Goal: Use online tool/utility: Utilize a website feature to perform a specific function

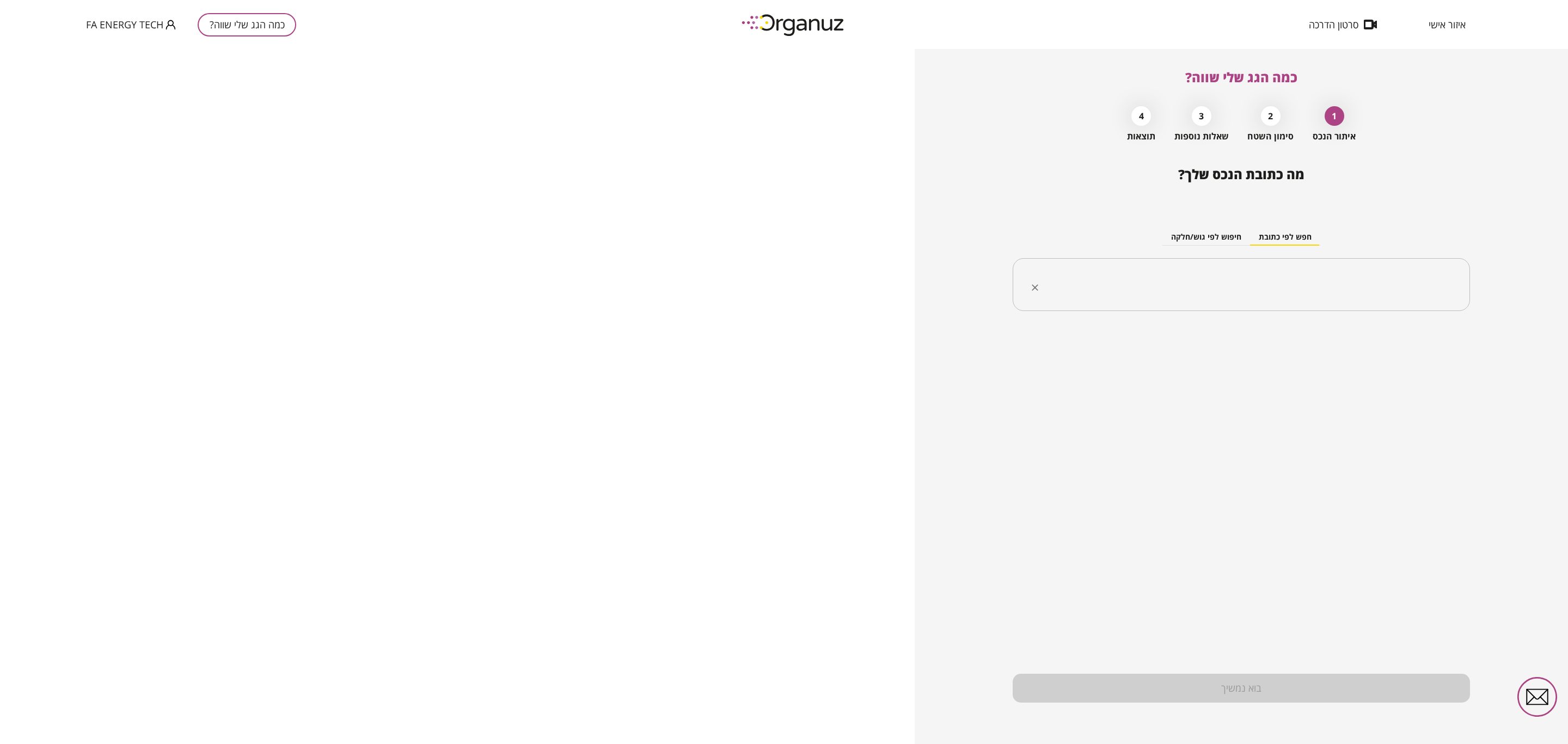
click at [1381, 286] on input "text" at bounding box center [1245, 285] width 423 height 27
click at [1345, 335] on li "[PERSON_NAME] 12 [GEOGRAPHIC_DATA]" at bounding box center [1241, 339] width 429 height 20
type input "**********"
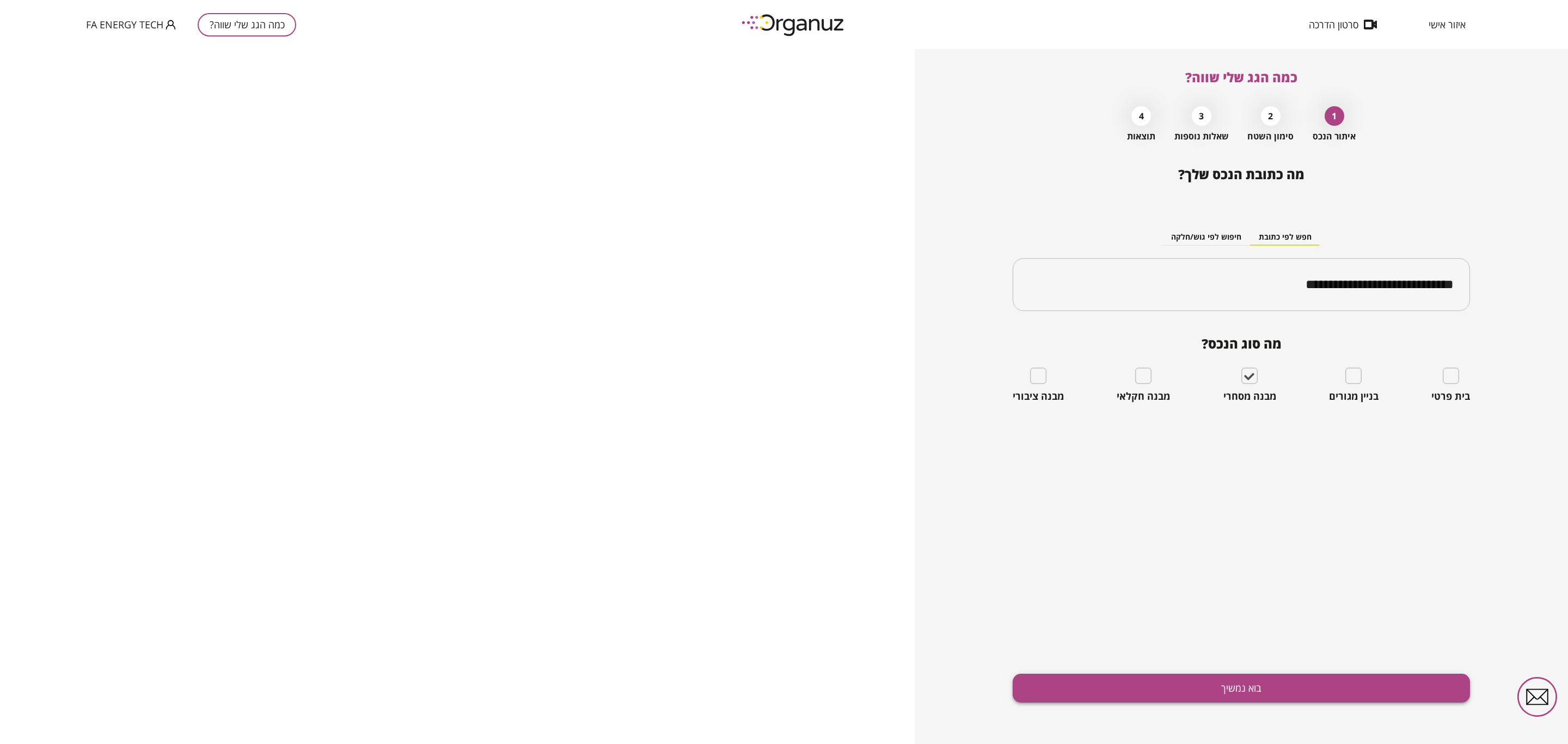
click at [1240, 688] on button "בוא נמשיך" at bounding box center [1241, 688] width 457 height 29
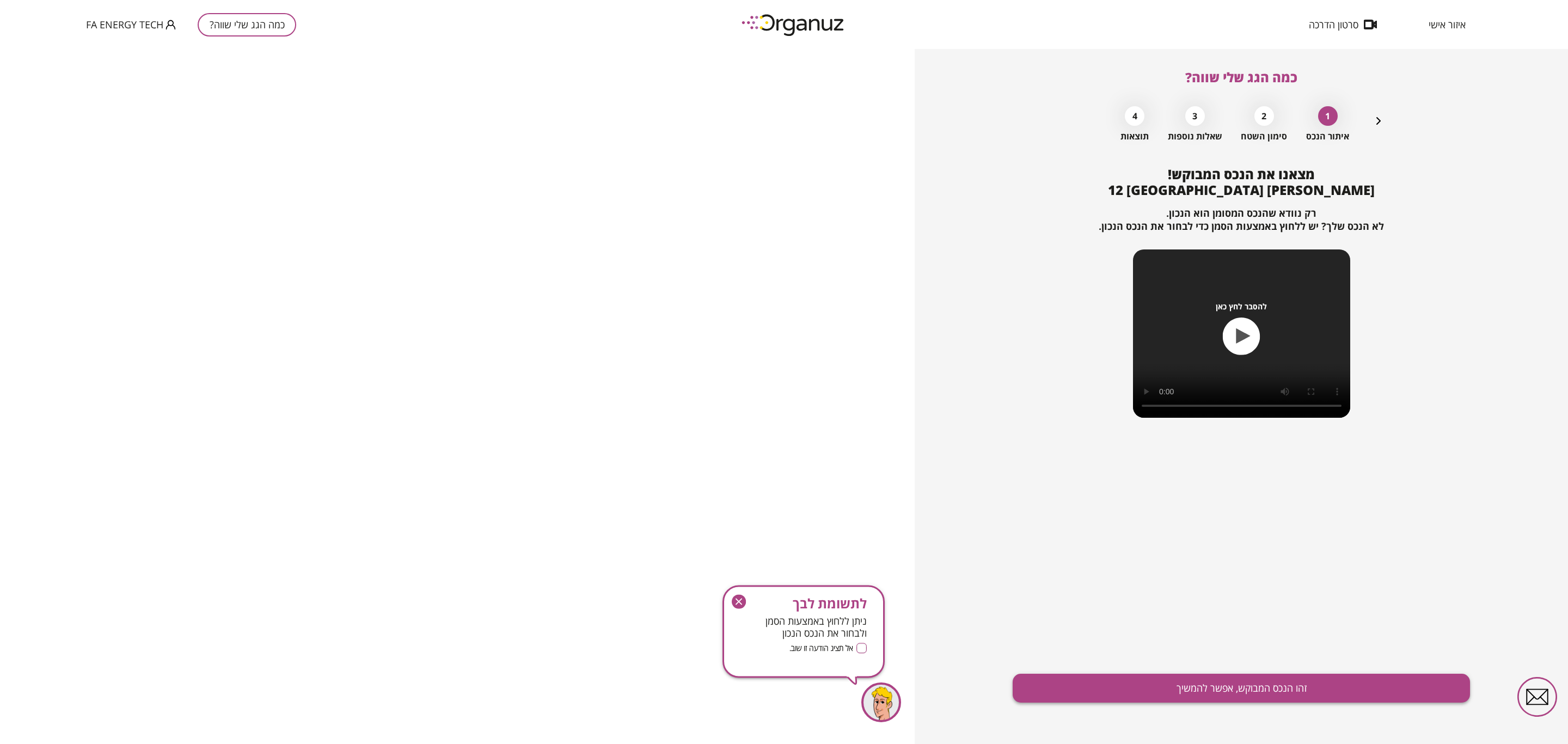
click at [1268, 680] on button "זהו הנכס המבוקש, אפשר להמשיך" at bounding box center [1241, 688] width 457 height 29
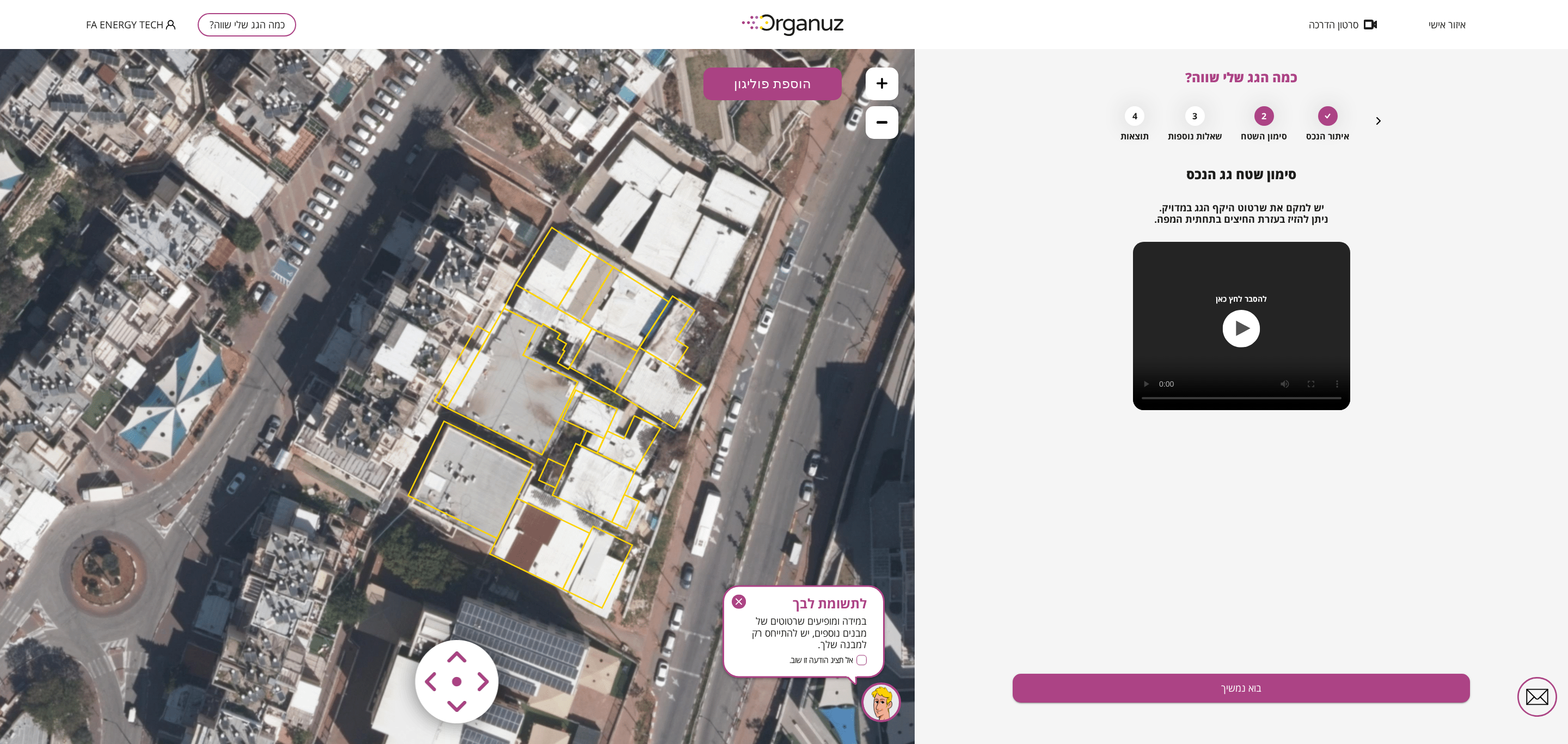
drag, startPoint x: 580, startPoint y: 587, endPoint x: 678, endPoint y: 608, distance: 100.2
click at [678, 608] on icon at bounding box center [553, 416] width 1160 height 1160
click at [500, 480] on polygon at bounding box center [471, 480] width 125 height 117
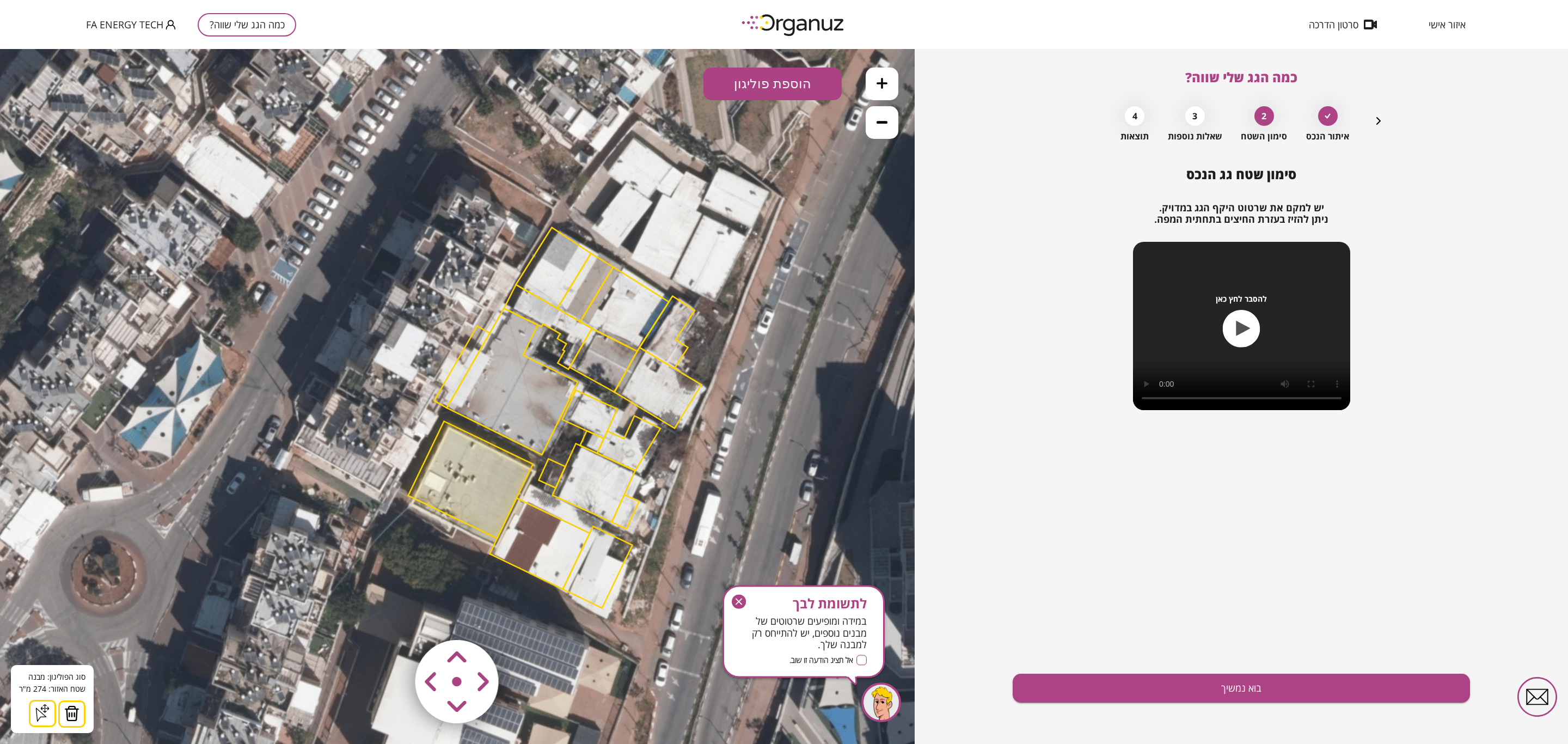
click at [66, 705] on img at bounding box center [72, 713] width 15 height 16
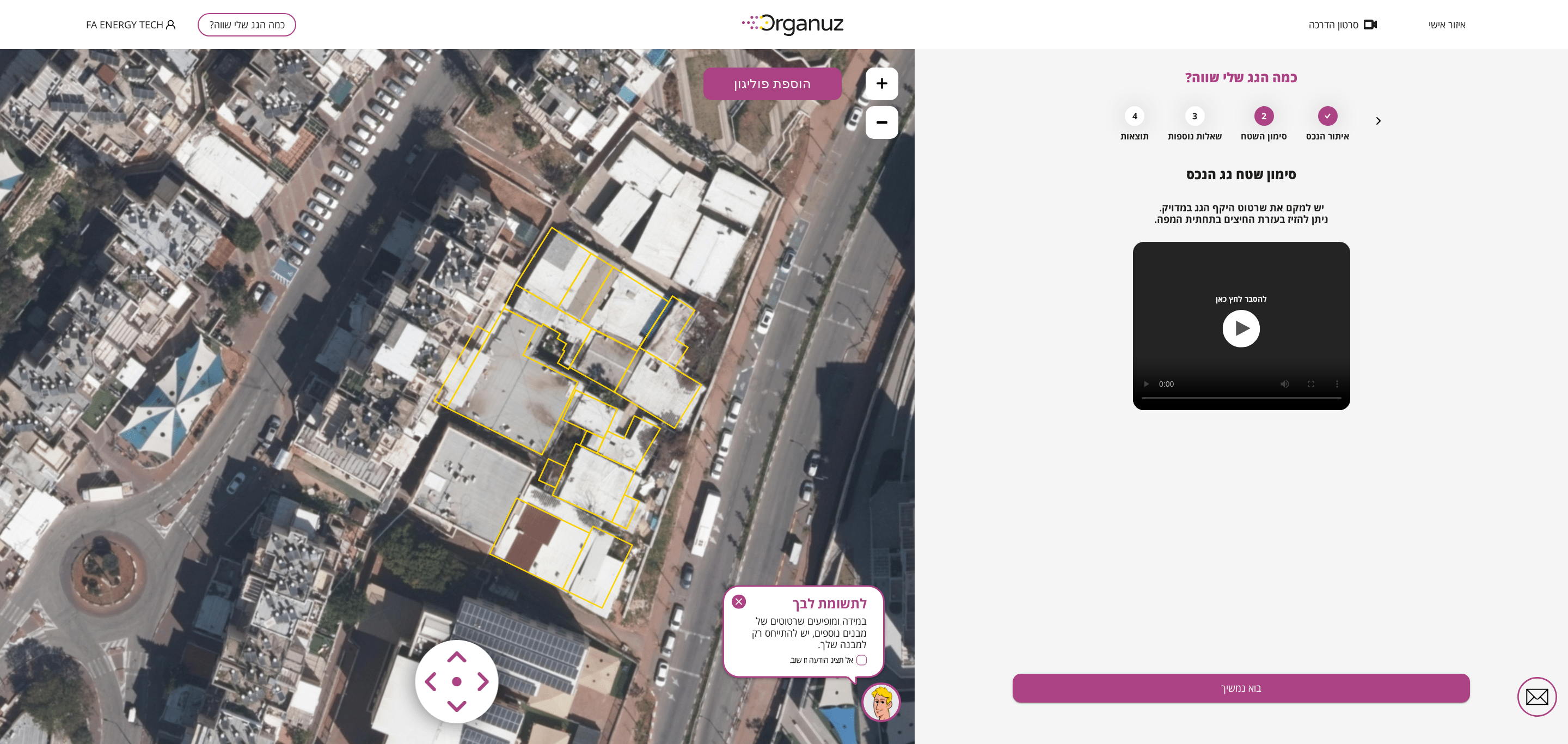
click at [530, 368] on polygon at bounding box center [513, 382] width 131 height 147
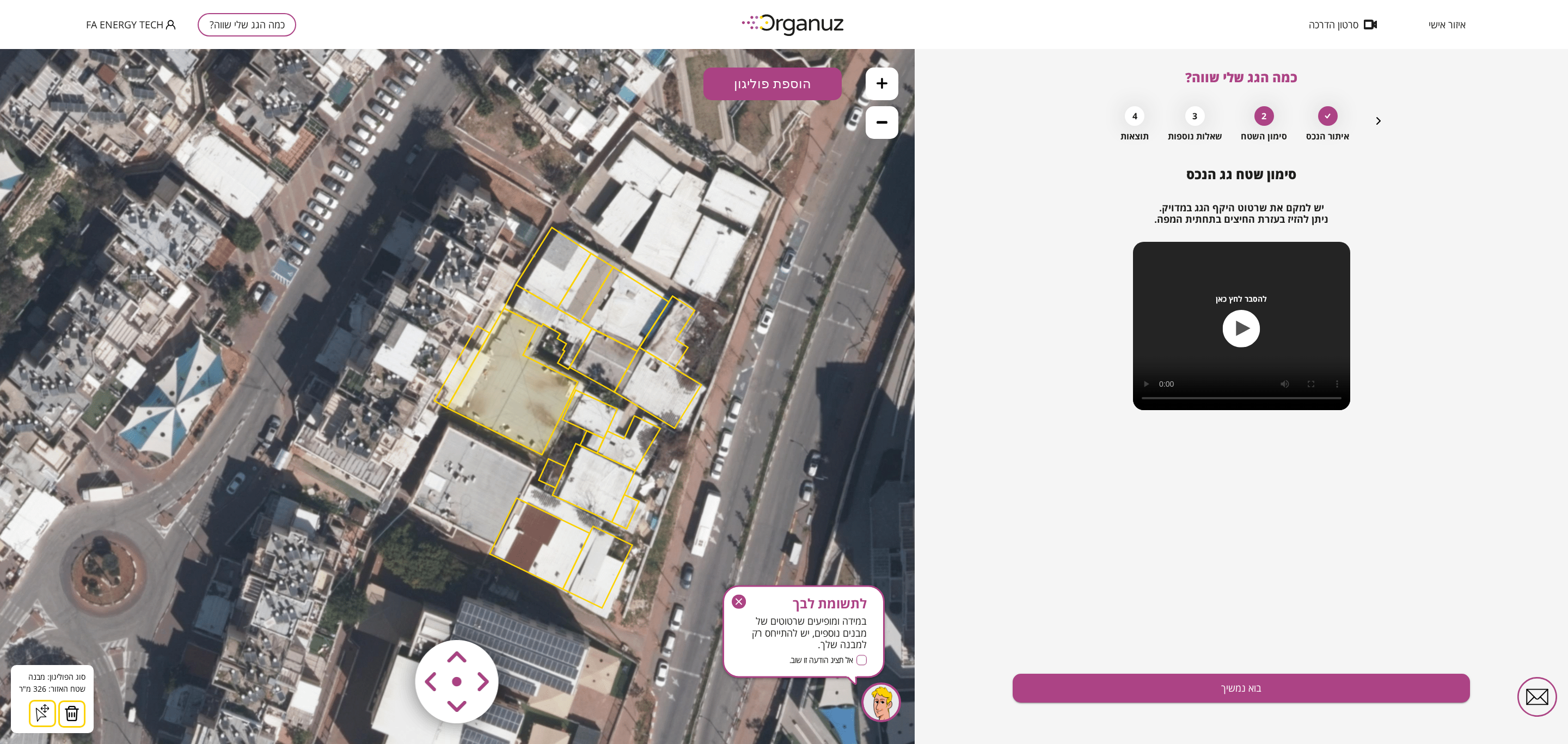
click at [66, 709] on img at bounding box center [72, 713] width 15 height 16
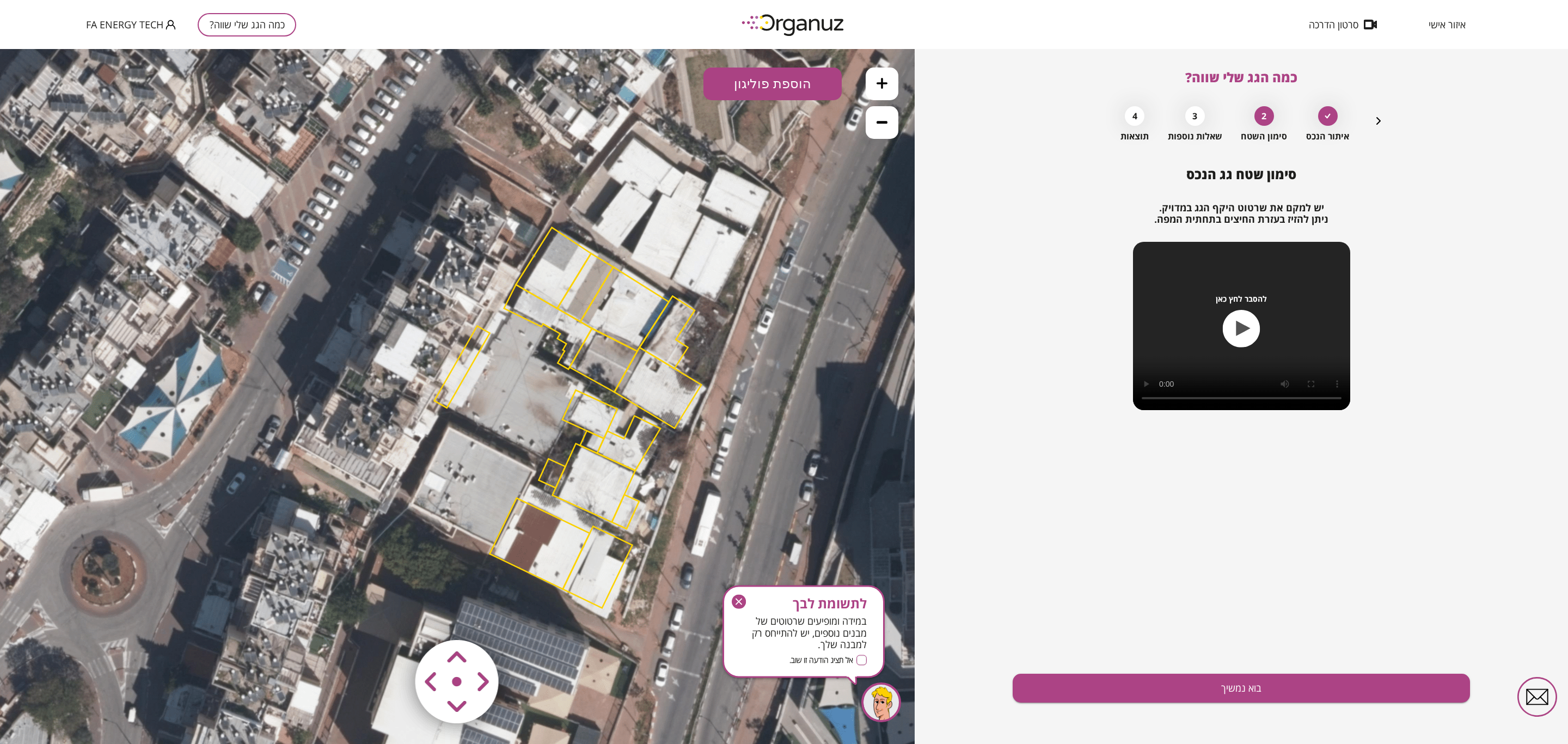
click at [457, 378] on polygon at bounding box center [462, 366] width 56 height 82
click at [70, 709] on img at bounding box center [68, 713] width 15 height 16
click at [605, 407] on polygon at bounding box center [590, 414] width 55 height 49
click at [73, 711] on img at bounding box center [68, 713] width 15 height 16
click at [580, 288] on polygon at bounding box center [586, 287] width 56 height 68
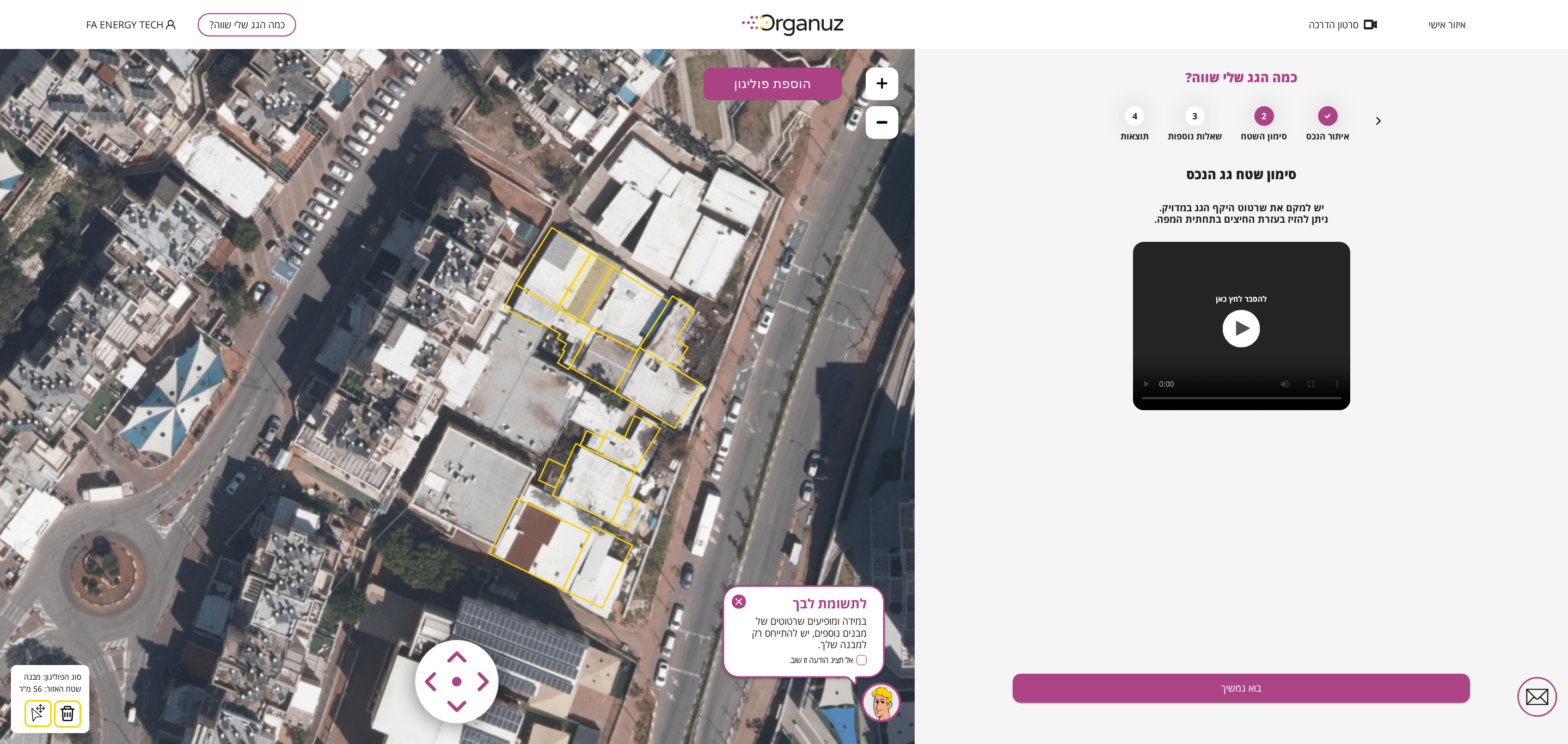
click at [69, 714] on img at bounding box center [68, 713] width 15 height 16
click at [611, 288] on polygon at bounding box center [625, 309] width 89 height 85
click at [64, 717] on img at bounding box center [72, 713] width 15 height 16
click at [567, 260] on polygon at bounding box center [554, 268] width 75 height 81
click at [77, 712] on img at bounding box center [72, 713] width 15 height 16
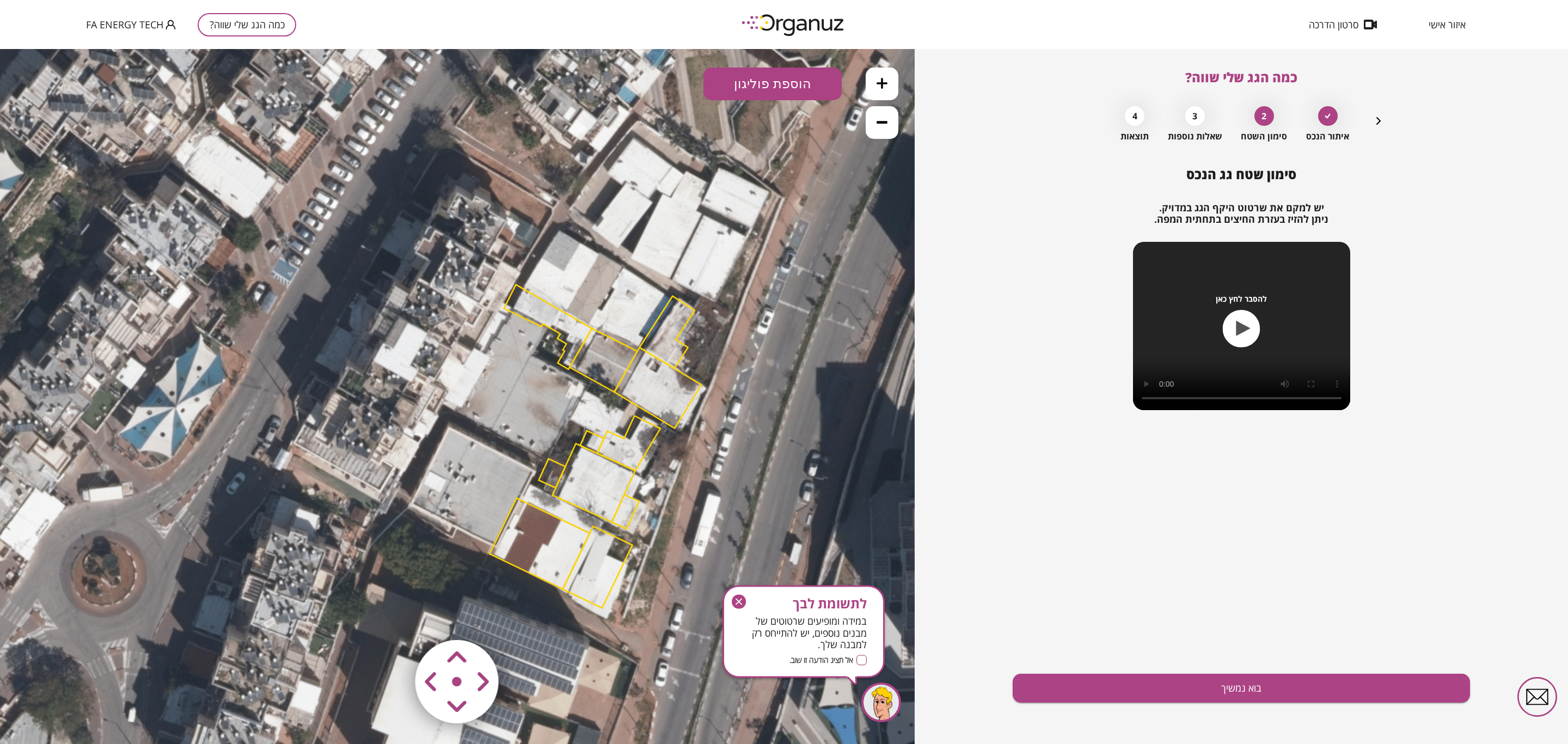
drag, startPoint x: 577, startPoint y: 332, endPoint x: 584, endPoint y: 330, distance: 7.3
click at [578, 330] on polygon at bounding box center [548, 327] width 88 height 85
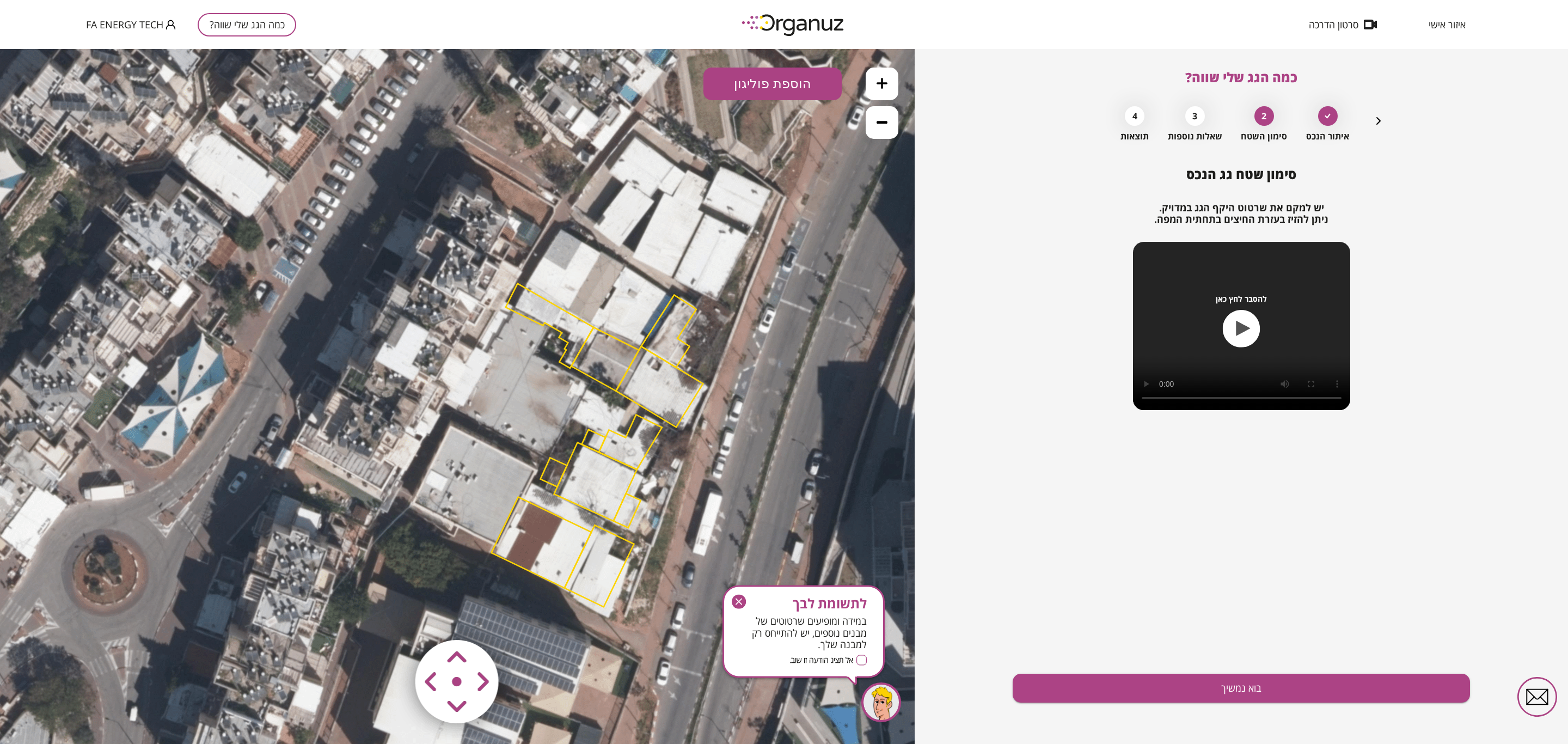
click at [570, 321] on polygon at bounding box center [549, 326] width 88 height 85
click at [69, 716] on img at bounding box center [68, 713] width 15 height 16
click at [626, 345] on polygon at bounding box center [605, 359] width 68 height 63
click at [69, 706] on img at bounding box center [68, 713] width 15 height 16
click at [675, 395] on polygon at bounding box center [659, 387] width 87 height 80
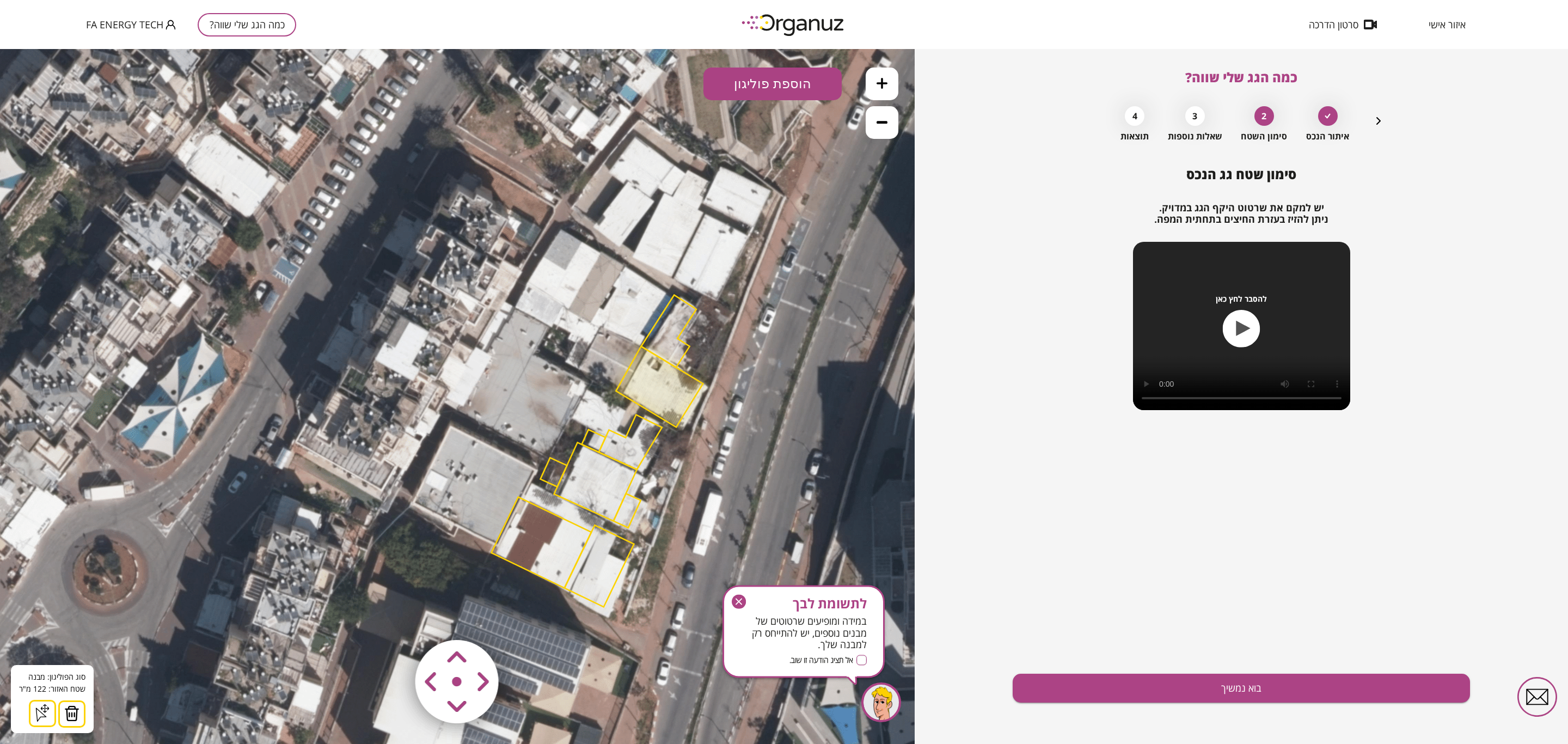
click at [74, 721] on img at bounding box center [72, 713] width 15 height 16
click at [676, 321] on polygon at bounding box center [669, 331] width 55 height 73
click at [60, 717] on img at bounding box center [68, 713] width 15 height 16
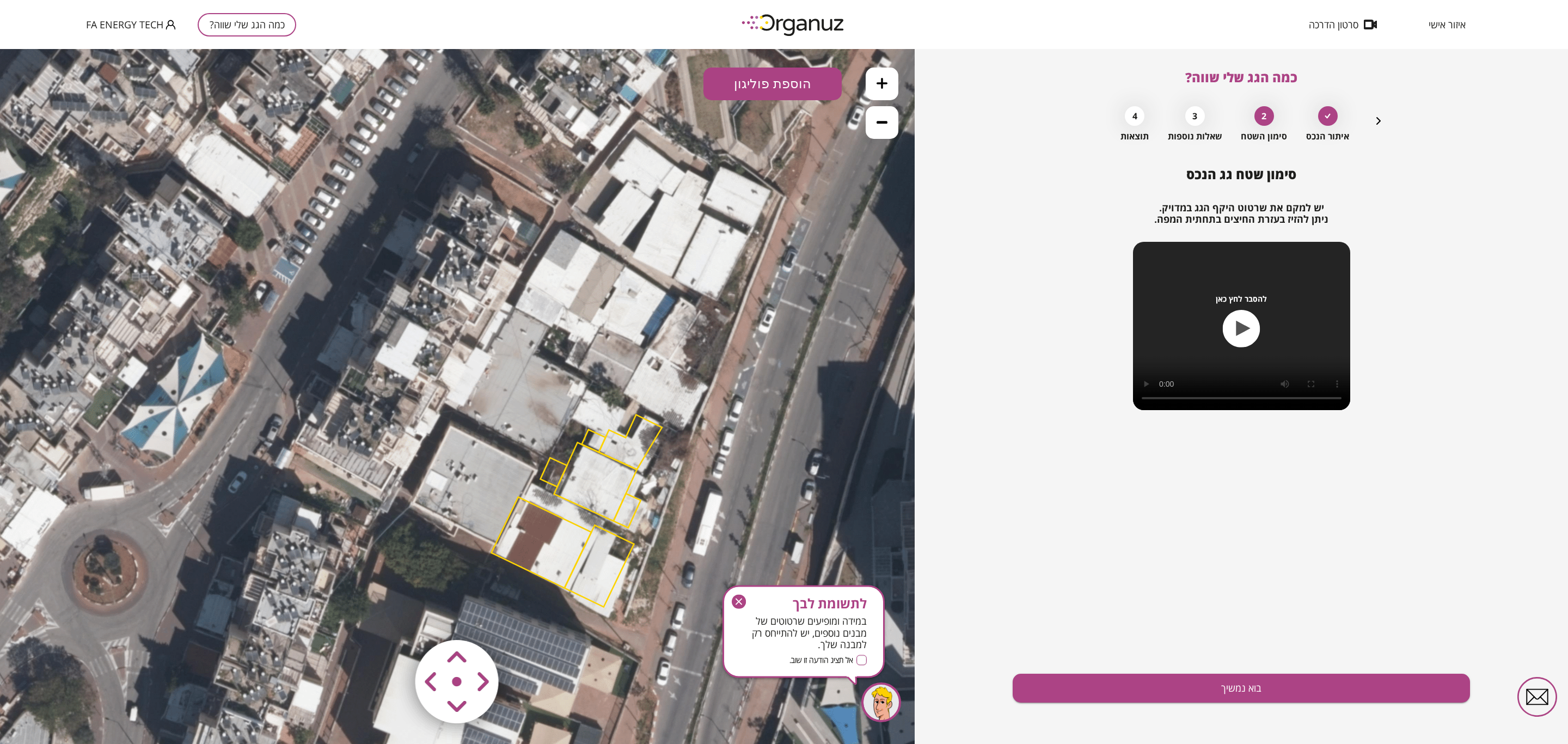
click at [635, 442] on polygon at bounding box center [630, 442] width 63 height 55
click at [633, 447] on polygon at bounding box center [632, 442] width 63 height 55
click at [68, 717] on img at bounding box center [68, 713] width 15 height 16
click at [602, 437] on polygon at bounding box center [595, 441] width 24 height 23
click at [63, 717] on img at bounding box center [68, 713] width 15 height 16
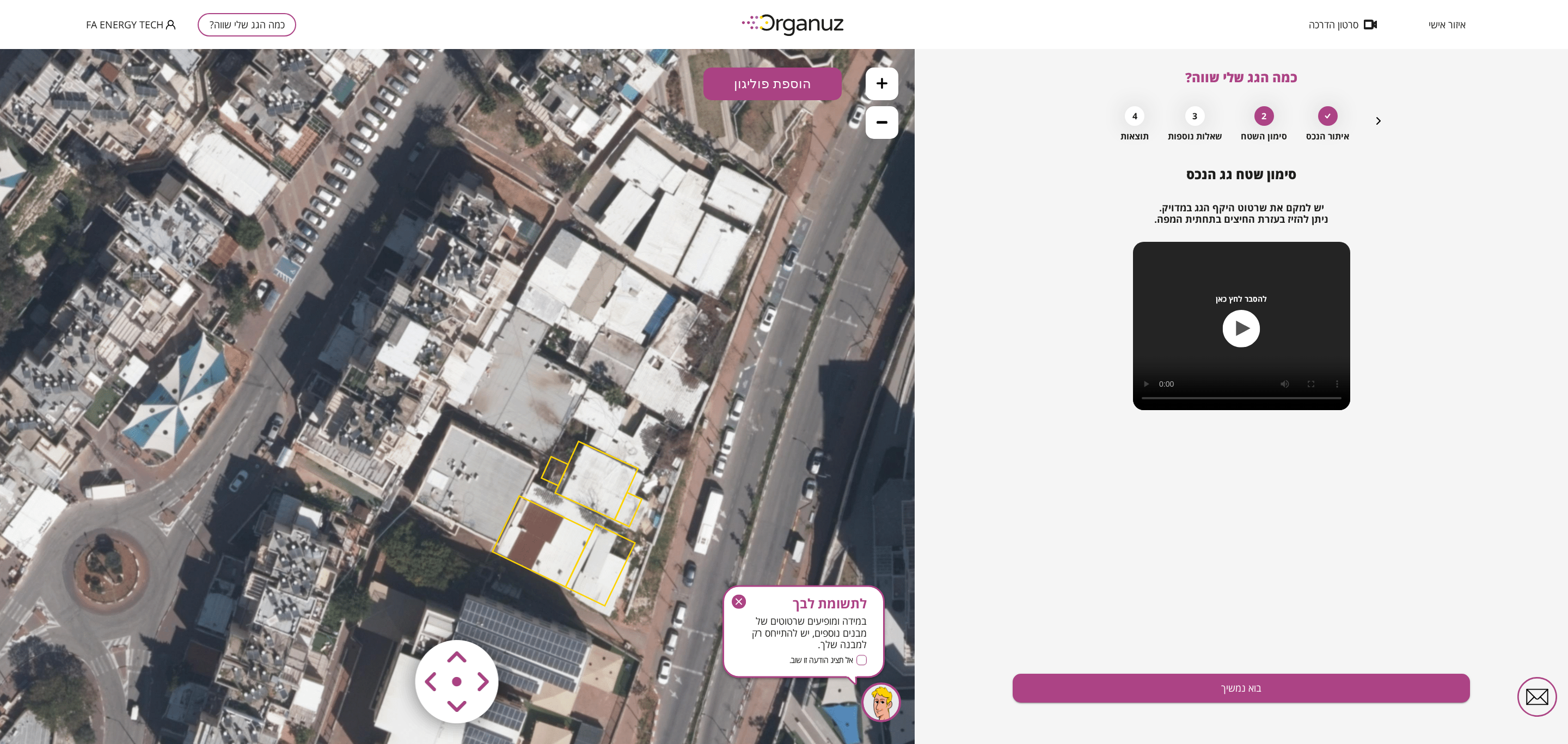
click at [598, 502] on polygon at bounding box center [596, 480] width 82 height 78
click at [631, 476] on polygon at bounding box center [596, 480] width 82 height 78
click at [70, 717] on img at bounding box center [72, 713] width 15 height 16
click at [547, 484] on icon at bounding box center [556, 414] width 1160 height 1160
click at [554, 477] on polygon at bounding box center [554, 472] width 27 height 29
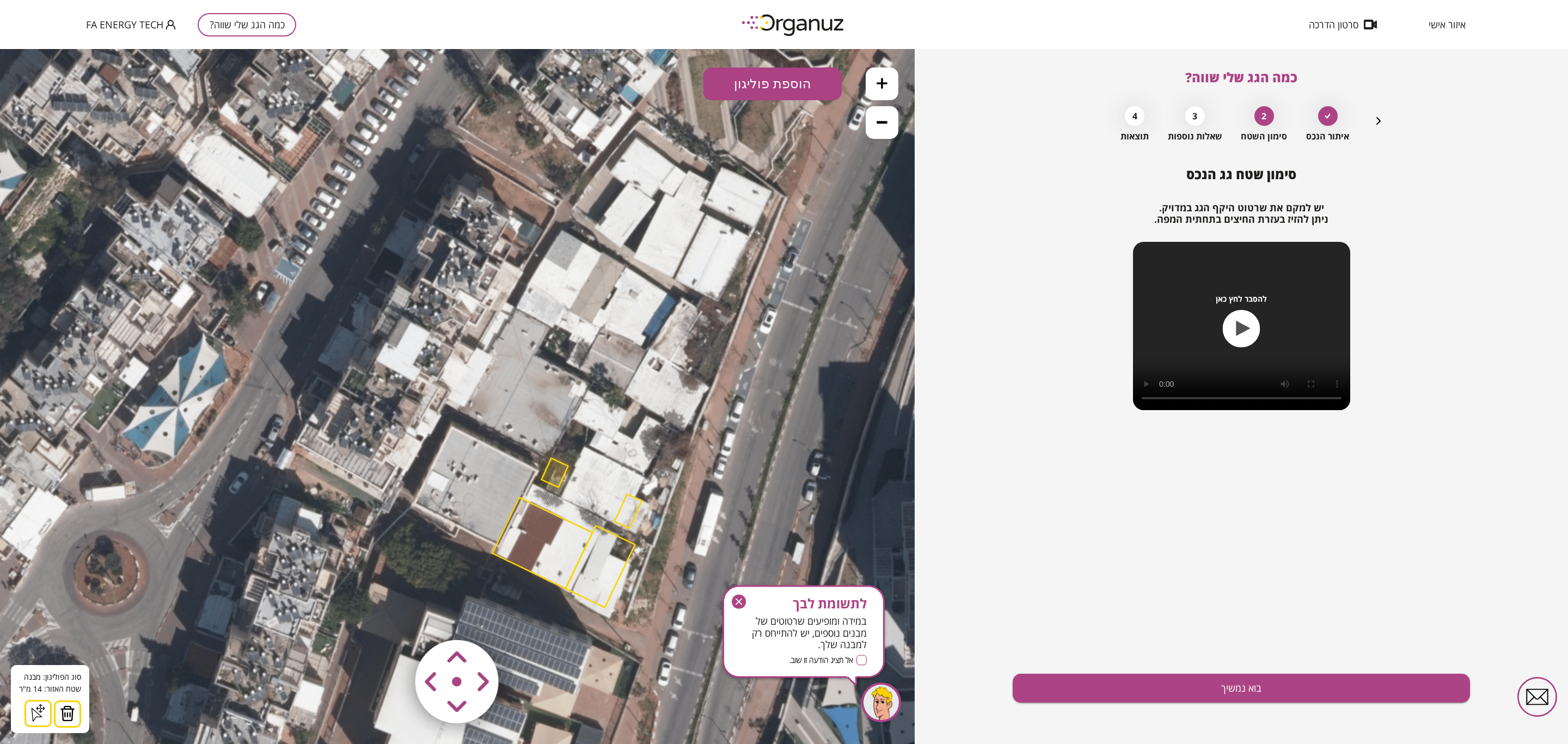
click at [75, 709] on button at bounding box center [68, 714] width 27 height 27
click at [632, 517] on polygon at bounding box center [628, 511] width 27 height 35
click at [74, 717] on button at bounding box center [68, 714] width 27 height 27
click at [572, 569] on polygon at bounding box center [542, 542] width 100 height 91
click at [73, 717] on img at bounding box center [72, 713] width 15 height 16
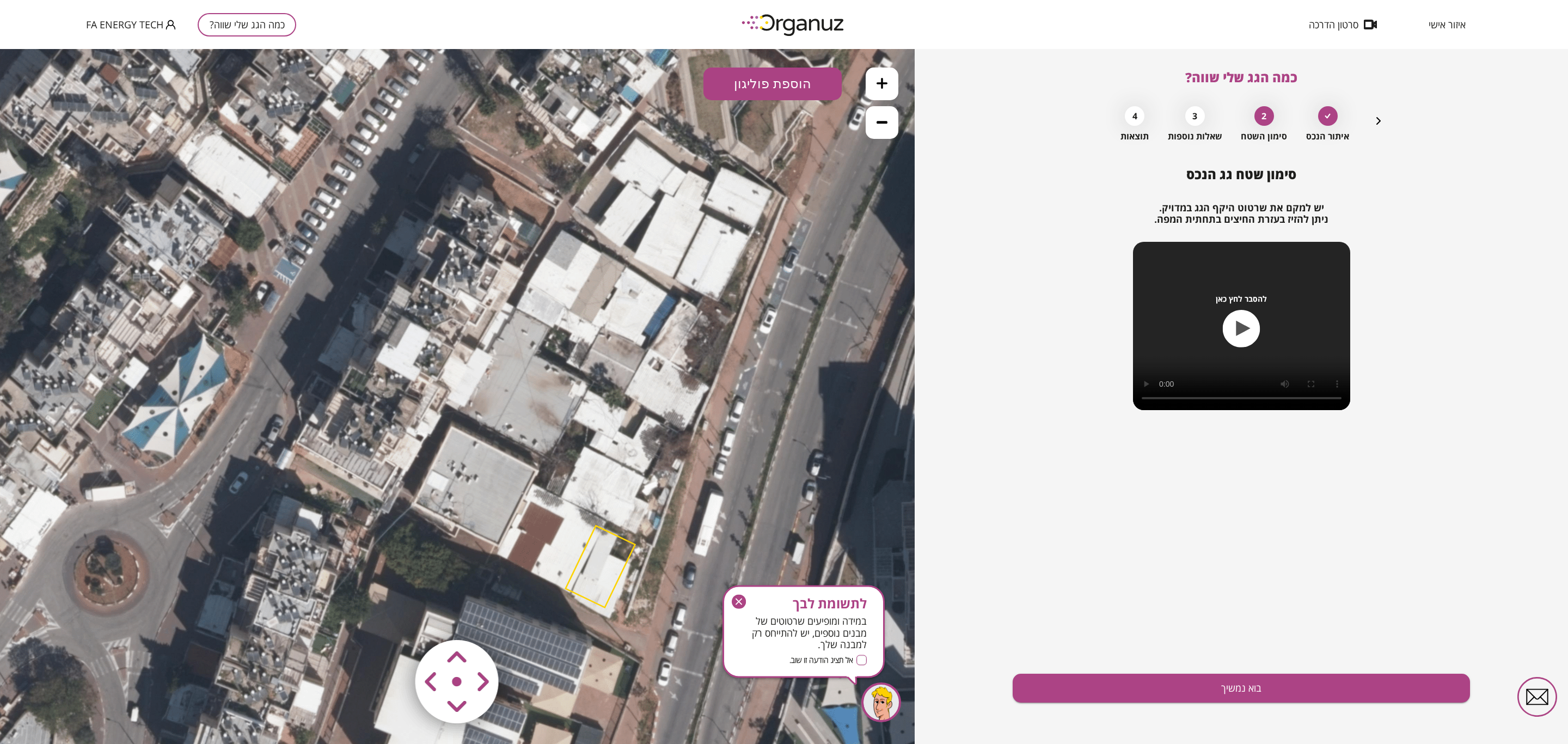
click at [611, 582] on polygon at bounding box center [600, 566] width 70 height 82
click at [78, 719] on button at bounding box center [72, 714] width 27 height 27
click at [829, 70] on button "הוספת פוליגון" at bounding box center [773, 84] width 138 height 32
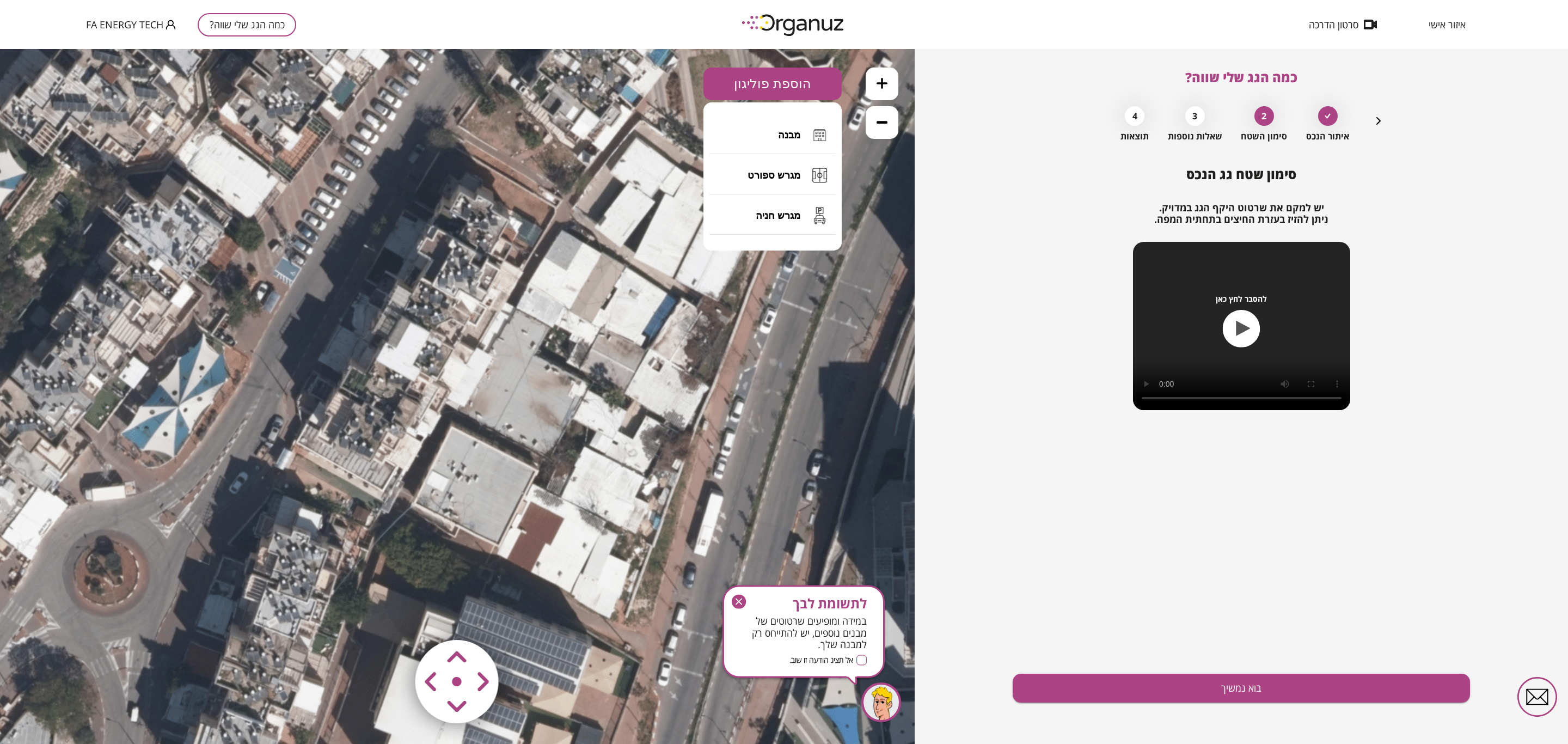
click at [887, 78] on icon at bounding box center [882, 83] width 11 height 11
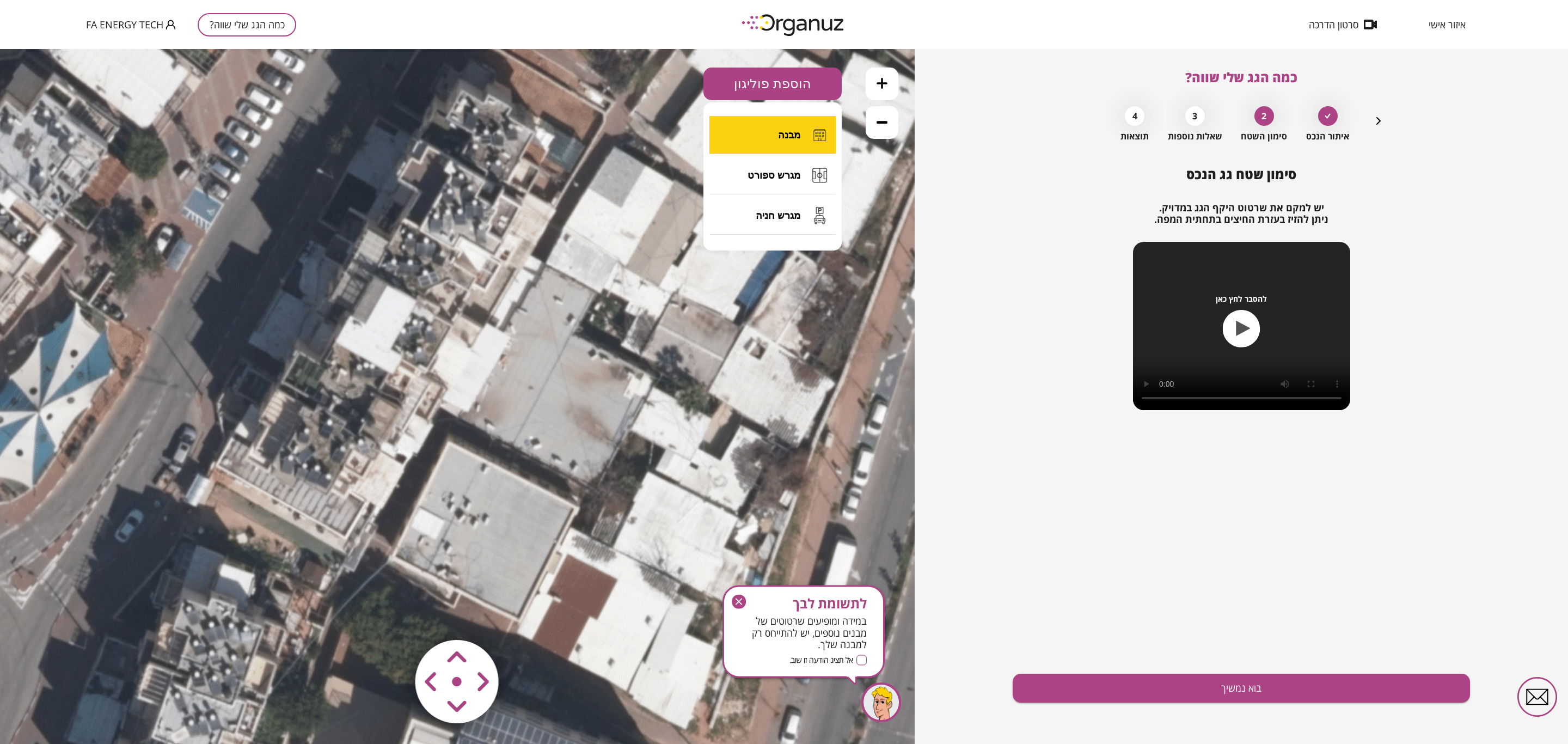
click at [781, 131] on span "מבנה" at bounding box center [790, 135] width 23 height 12
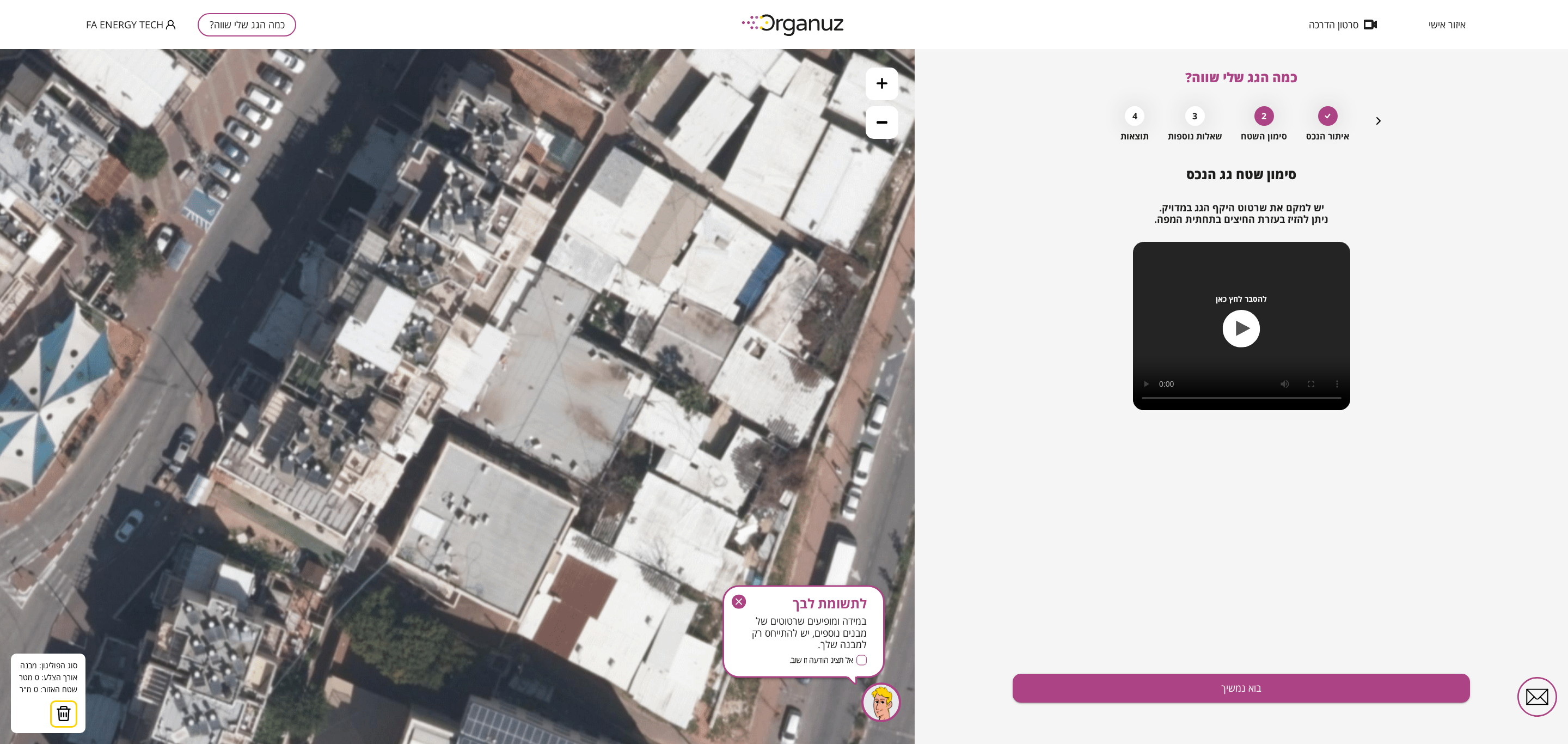
click at [448, 445] on icon at bounding box center [605, 426] width 1740 height 1740
click at [575, 510] on polygon at bounding box center [511, 477] width 127 height 66
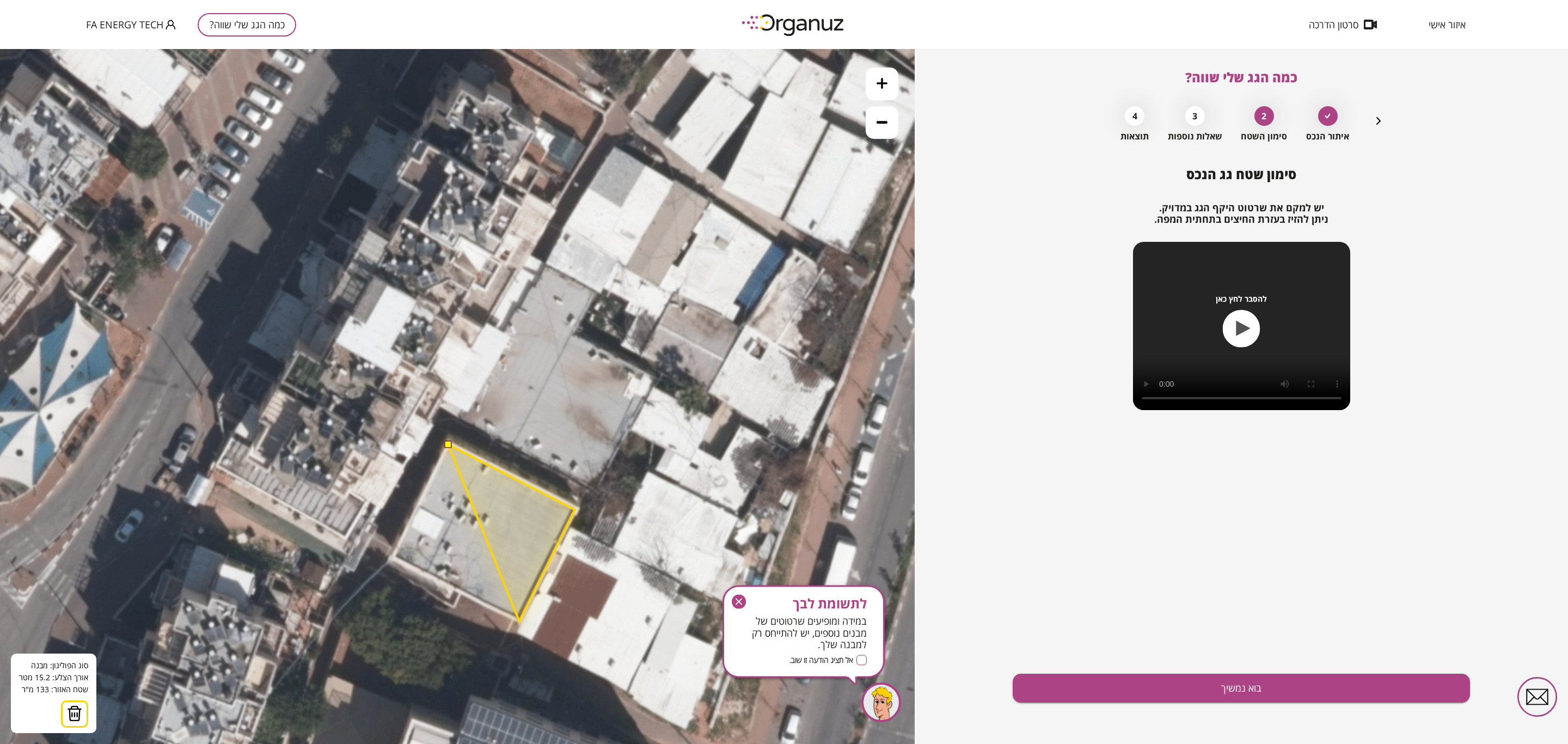
click at [519, 621] on polygon at bounding box center [511, 533] width 127 height 177
click at [395, 558] on polygon at bounding box center [485, 533] width 180 height 177
click at [446, 447] on button at bounding box center [447, 444] width 8 height 8
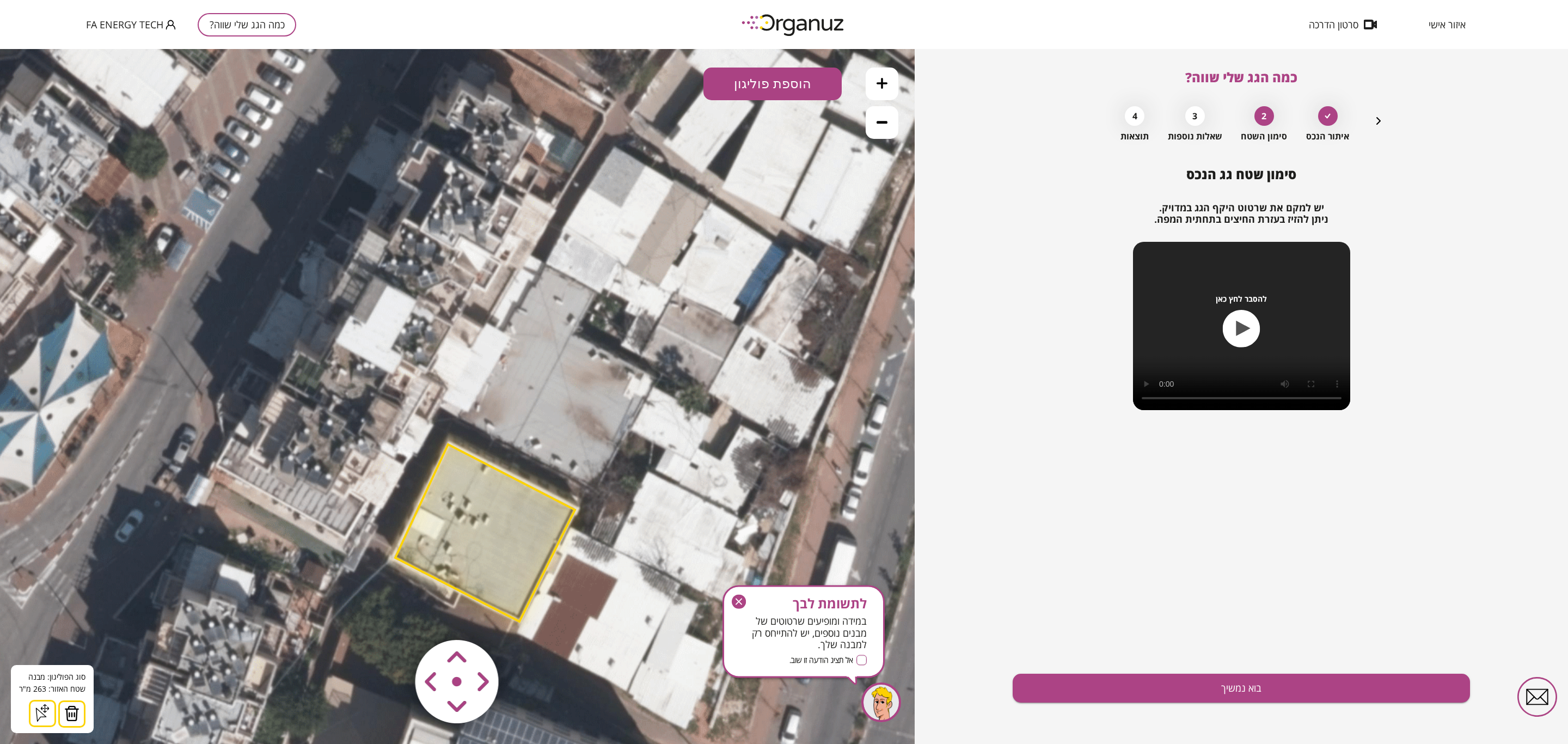
click at [773, 95] on button "הוספת פוליגון" at bounding box center [773, 84] width 138 height 32
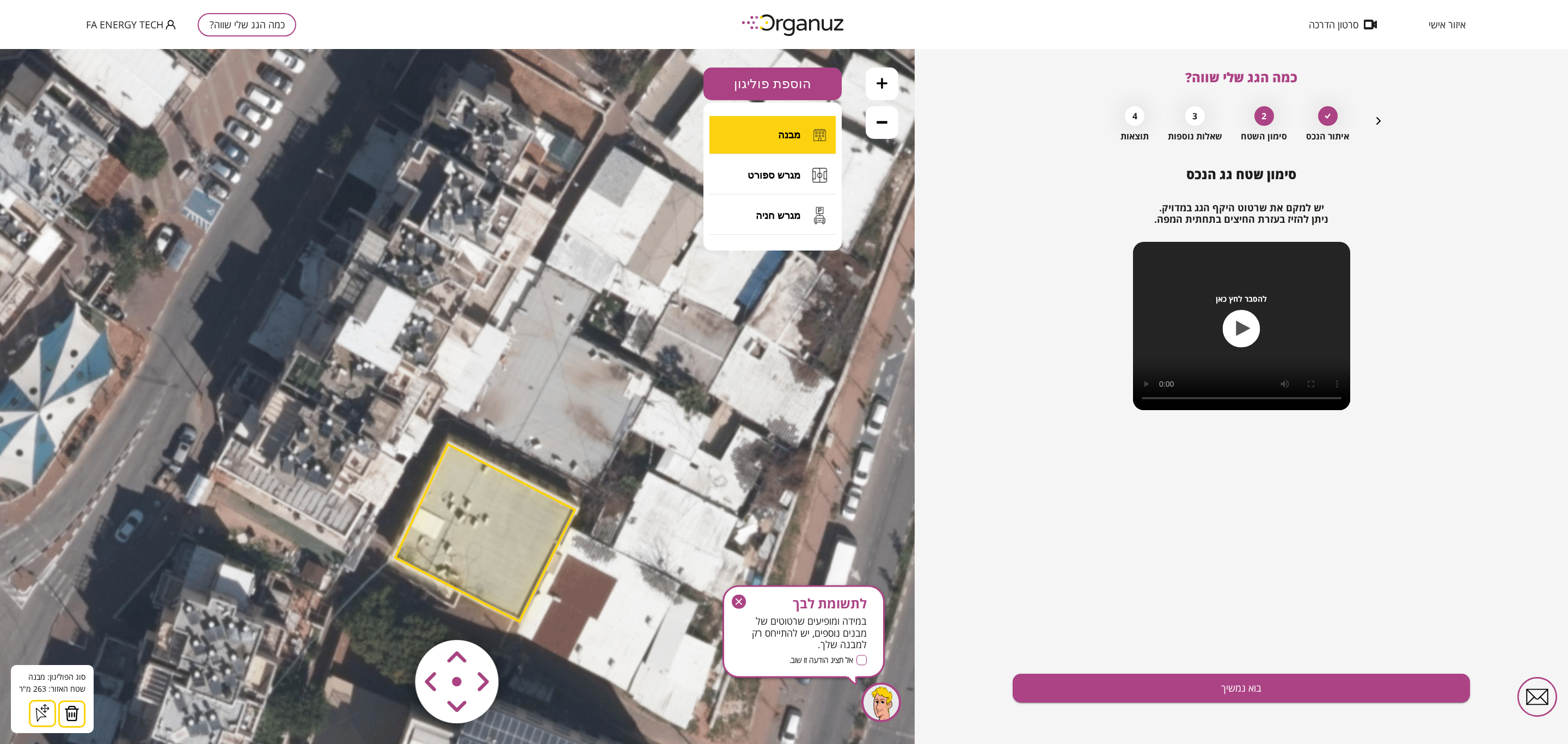
click at [769, 140] on button "מבנה" at bounding box center [772, 135] width 126 height 38
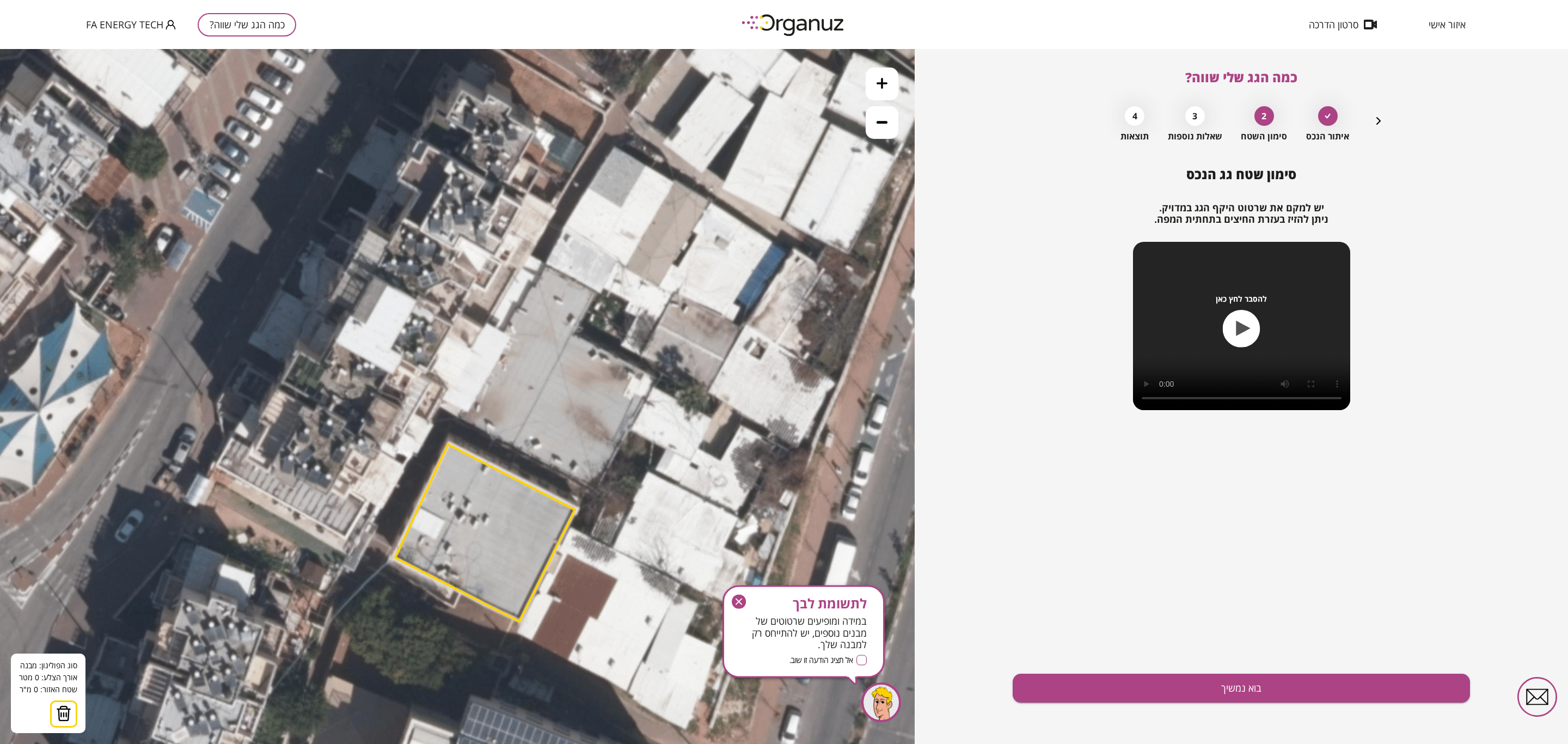
click at [466, 418] on icon at bounding box center [605, 426] width 1740 height 1740
click at [512, 337] on icon at bounding box center [605, 426] width 1740 height 1740
click at [506, 332] on polygon at bounding box center [489, 376] width 46 height 87
click at [546, 268] on polygon at bounding box center [506, 343] width 80 height 151
click at [597, 293] on polygon at bounding box center [532, 343] width 131 height 151
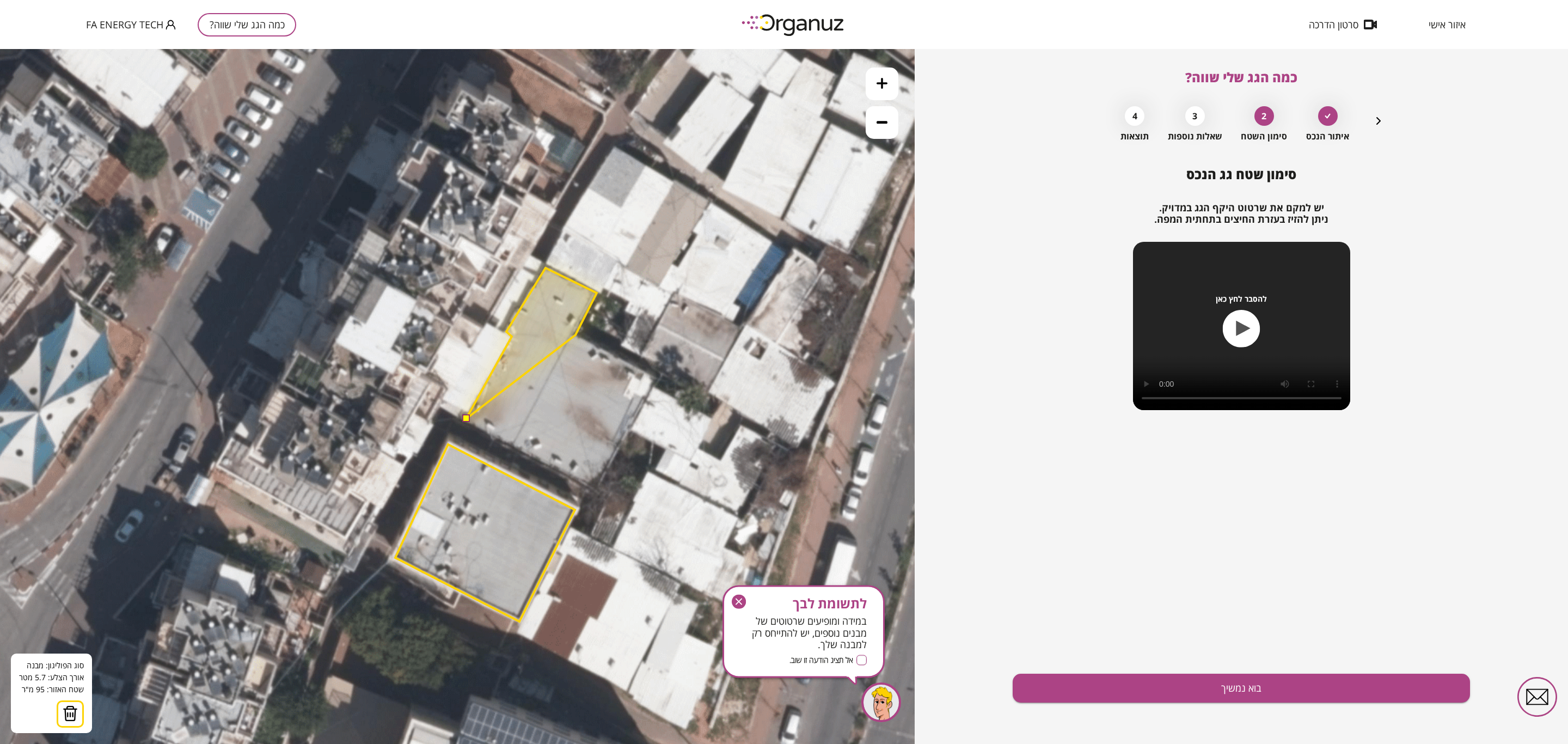
click at [575, 335] on polygon at bounding box center [532, 343] width 131 height 151
click at [646, 376] on polygon at bounding box center [556, 343] width 180 height 151
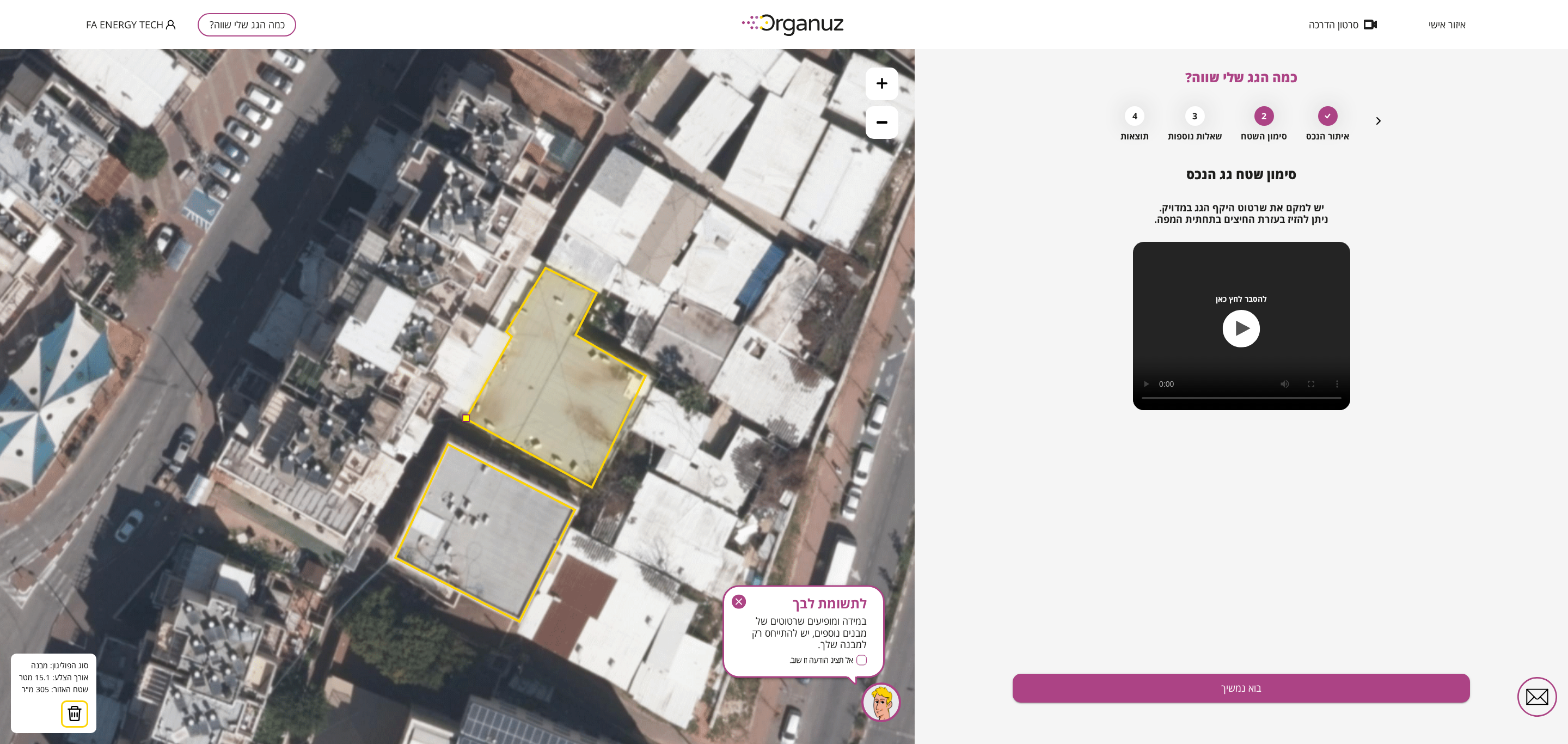
click at [592, 488] on polygon at bounding box center [556, 378] width 180 height 220
click at [467, 421] on button at bounding box center [466, 418] width 8 height 8
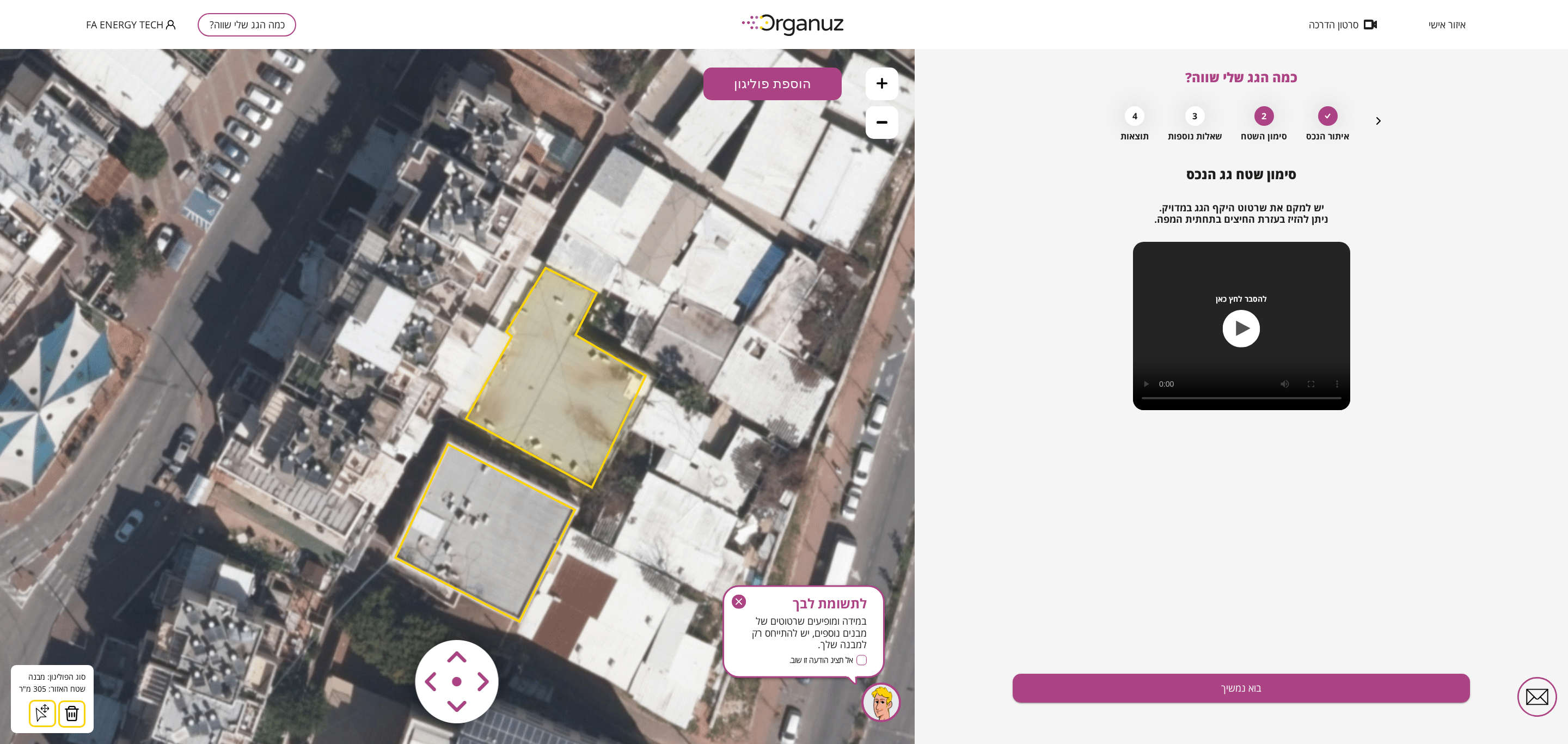
click at [883, 123] on icon at bounding box center [882, 123] width 11 height 3
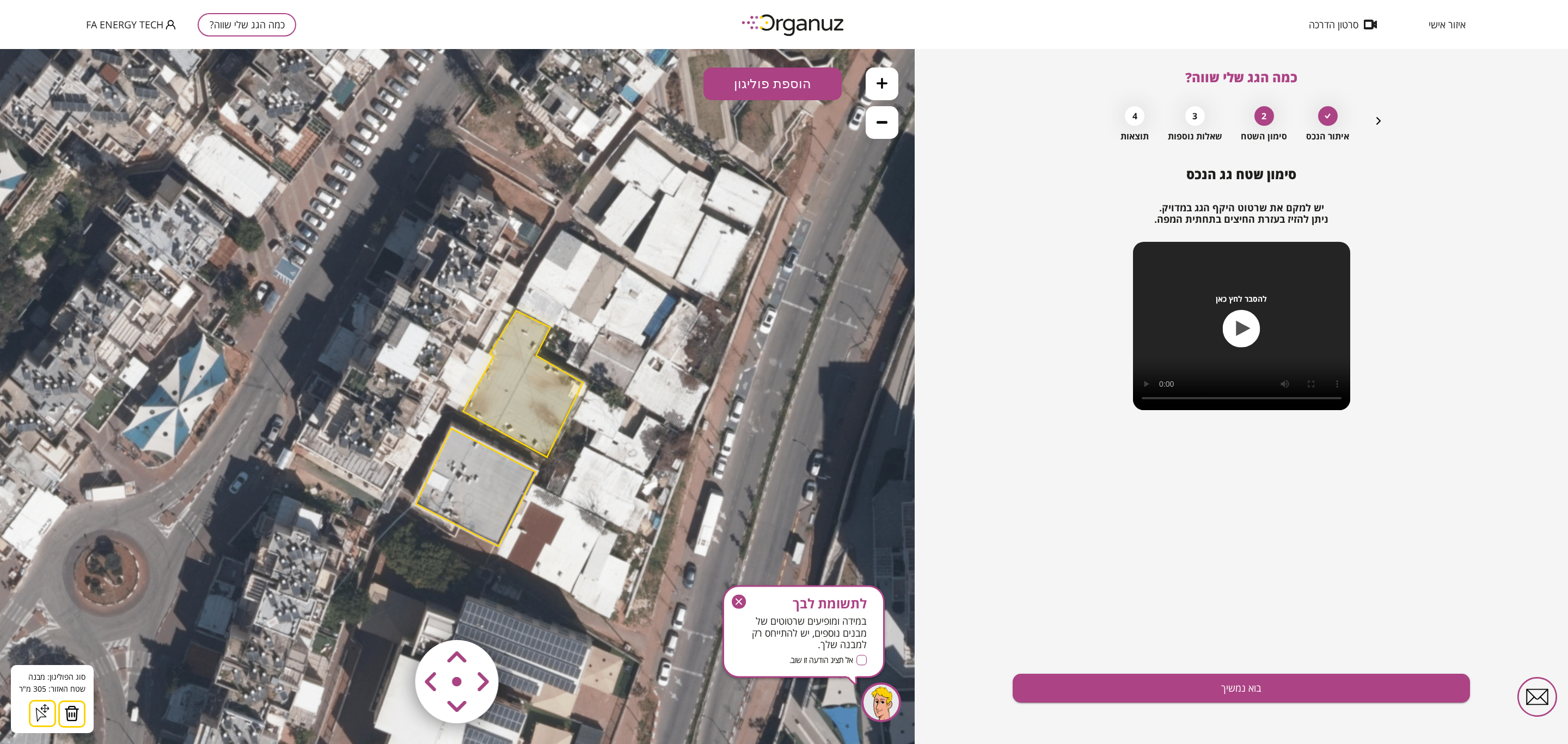
click at [884, 129] on button at bounding box center [882, 123] width 32 height 32
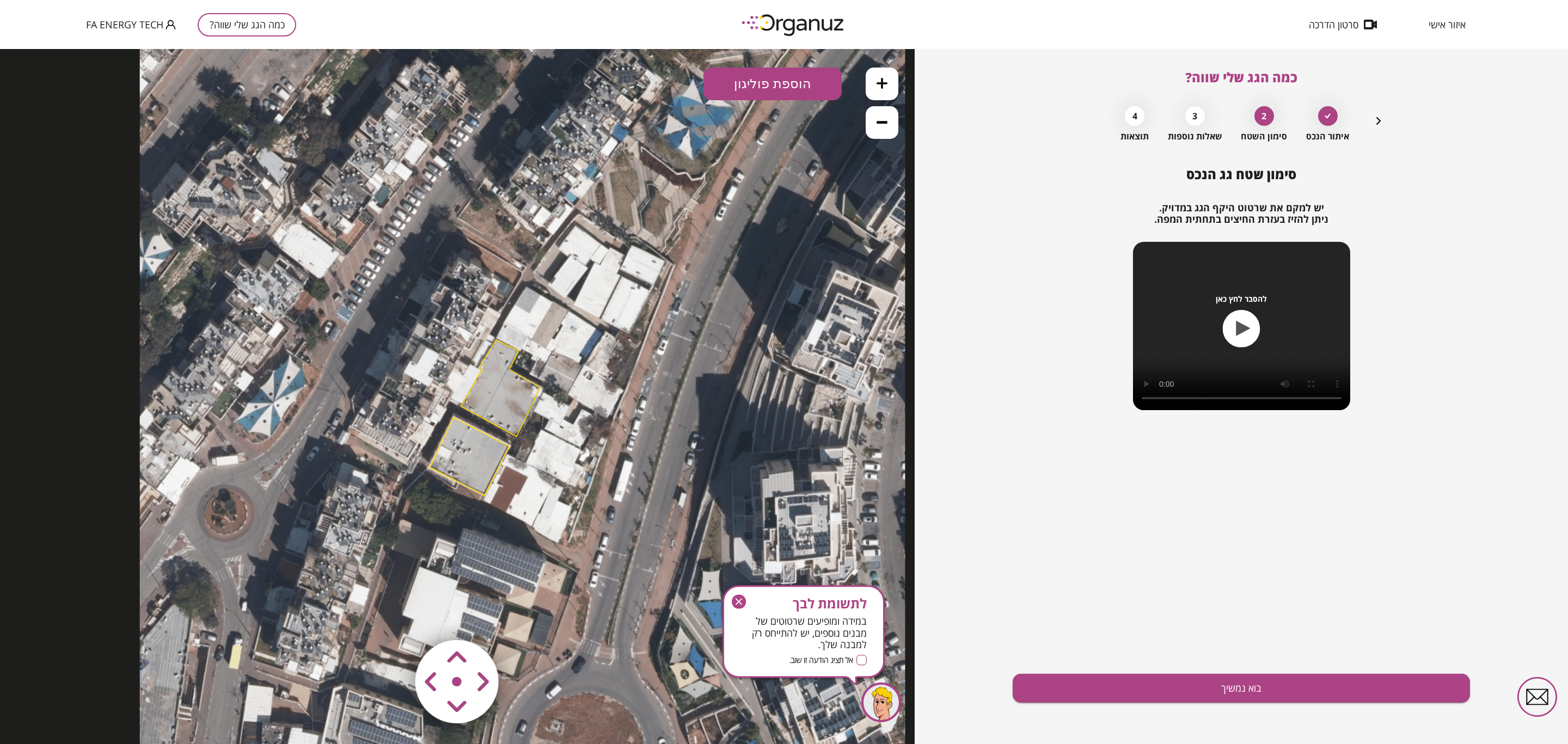
click at [480, 474] on polygon at bounding box center [470, 457] width 79 height 78
click at [505, 397] on polygon at bounding box center [501, 388] width 79 height 97
click at [488, 464] on polygon at bounding box center [470, 457] width 79 height 78
